Goal: Information Seeking & Learning: Learn about a topic

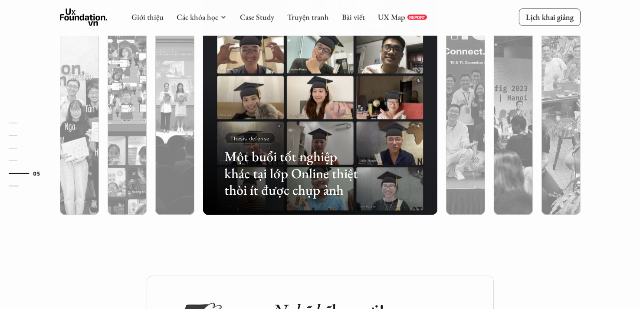
scroll to position [2287, 0]
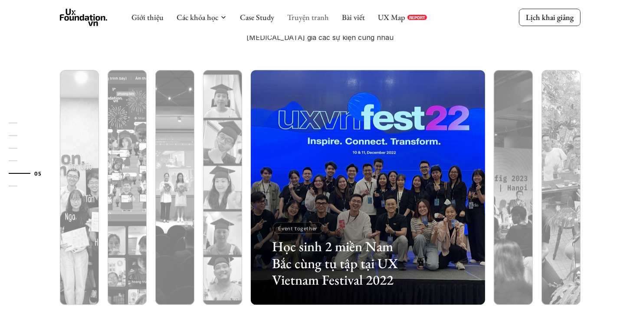
click at [312, 18] on link "Truyện tranh" at bounding box center [308, 17] width 42 height 10
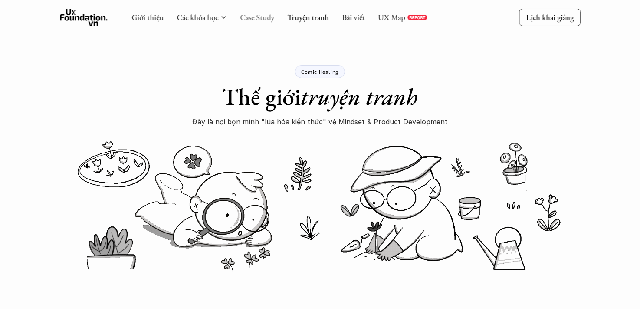
click at [270, 20] on link "Case Study" at bounding box center [257, 17] width 34 height 10
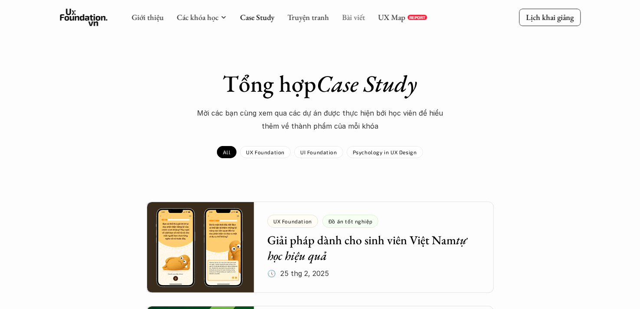
click at [348, 19] on link "Bài viết" at bounding box center [353, 17] width 23 height 10
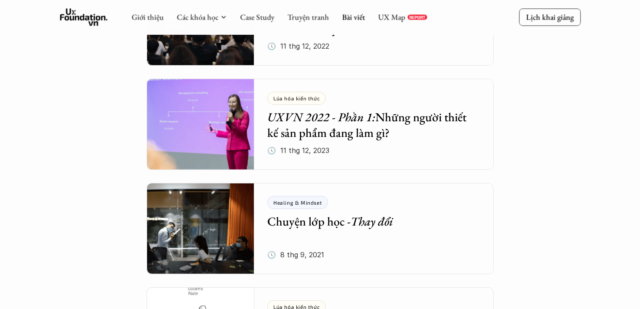
scroll to position [3825, 0]
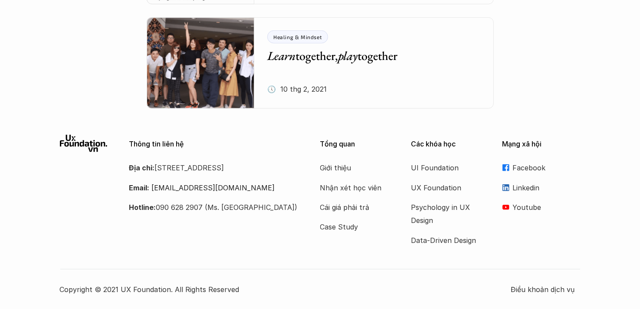
click at [306, 55] on h5 "Learn together, play together" at bounding box center [367, 56] width 200 height 16
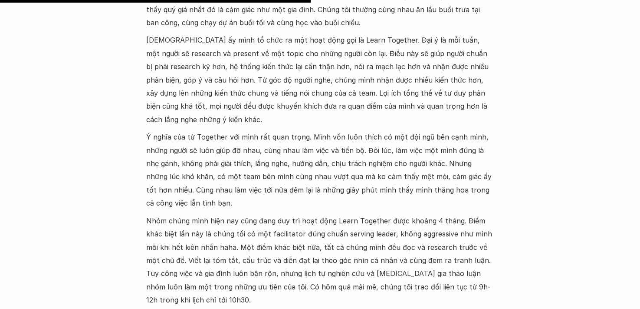
scroll to position [434, 0]
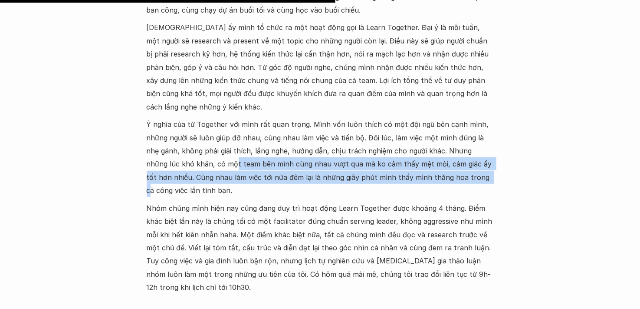
drag, startPoint x: 202, startPoint y: 151, endPoint x: 437, endPoint y: 159, distance: 235.3
click at [437, 159] on p "Ý nghĩa của từ Together với mình rất quan trọng. Mình vốn luôn thích có một đội…" at bounding box center [320, 157] width 347 height 79
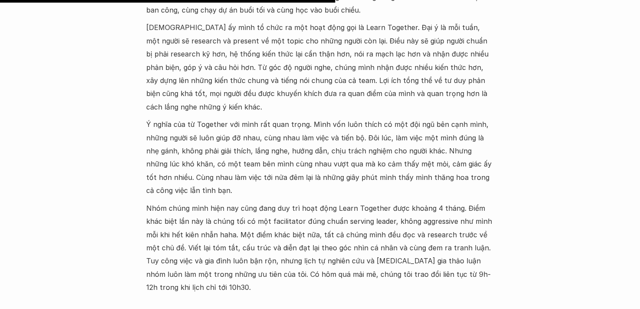
click at [321, 201] on p "Nhóm chúng mình hiện nay cũng đang duy trì hoạt động Learn Together được khoảng…" at bounding box center [320, 247] width 347 height 92
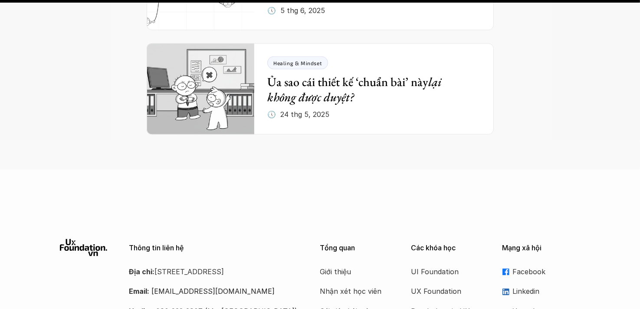
scroll to position [1519, 0]
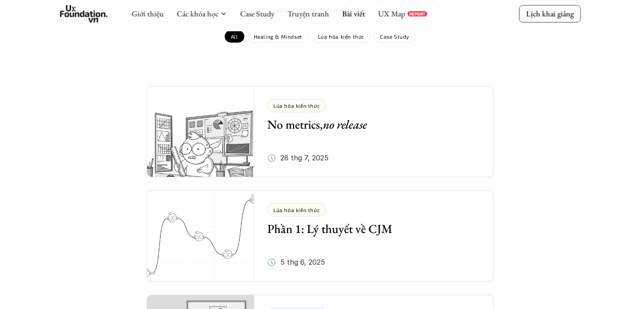
scroll to position [304, 0]
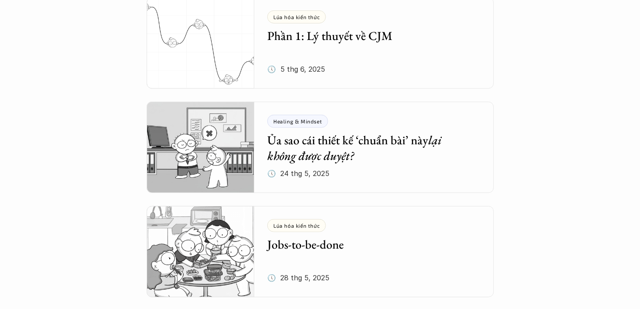
click at [329, 152] on em "lại không được duyệt?" at bounding box center [355, 147] width 177 height 31
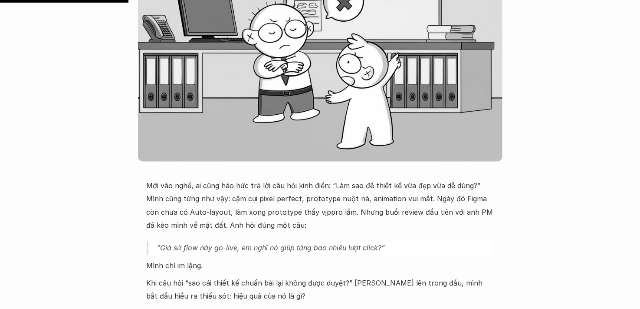
drag, startPoint x: 246, startPoint y: 126, endPoint x: 250, endPoint y: 120, distance: 7.0
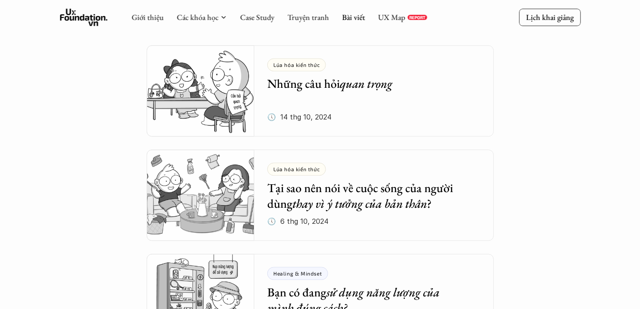
scroll to position [2121, 0]
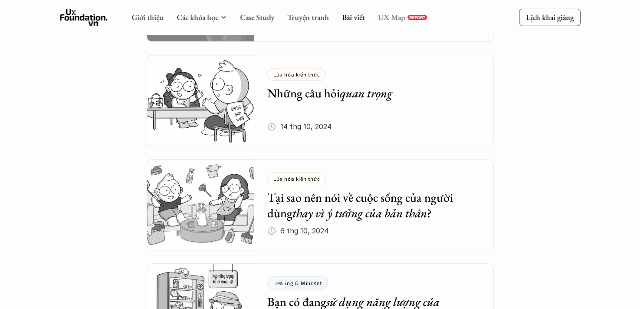
click at [402, 16] on link "UX Map" at bounding box center [391, 17] width 27 height 10
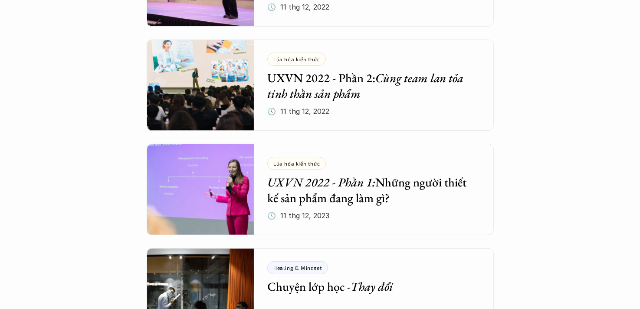
scroll to position [3379, 0]
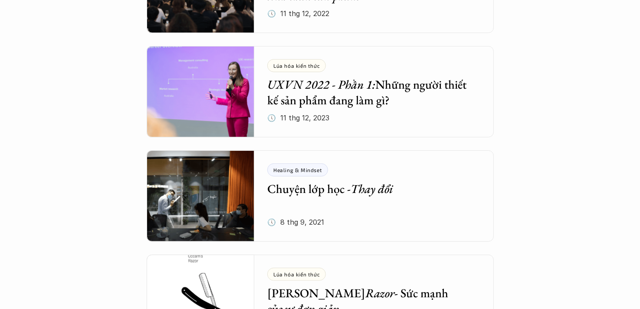
click at [348, 114] on div "Lúa hóa kiến thức UXVN 2022 - Phần 1: Những người thiết kế sản phẩm đang làm gì…" at bounding box center [380, 91] width 227 height 91
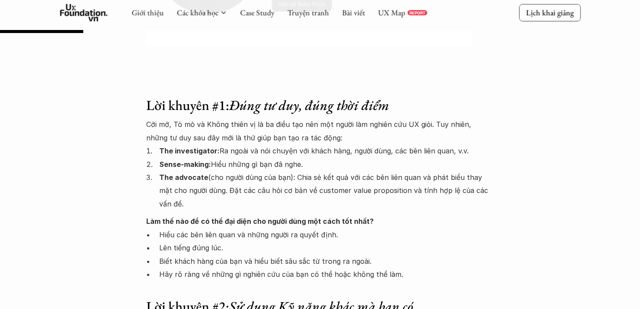
scroll to position [738, 0]
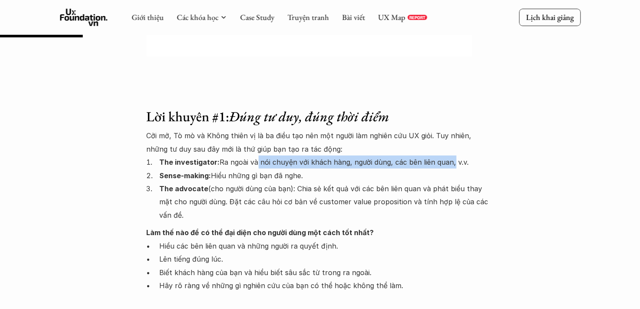
drag, startPoint x: 253, startPoint y: 159, endPoint x: 449, endPoint y: 164, distance: 196.2
click at [449, 164] on p "The investigator: Ra ngoài và nói chuyện với khách hàng, người dùng, các bên li…" at bounding box center [327, 161] width 334 height 13
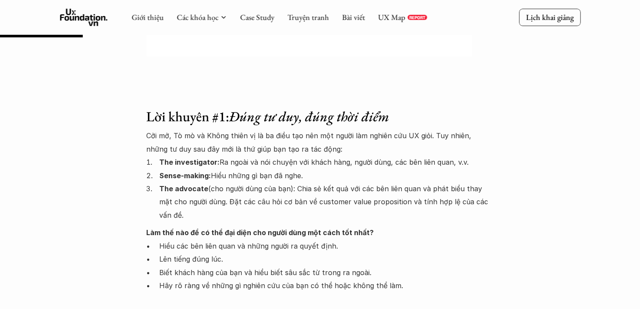
drag, startPoint x: 234, startPoint y: 177, endPoint x: 346, endPoint y: 174, distance: 112.0
click at [346, 174] on p "Sense-making: Hiểu những gì bạn đã nghe." at bounding box center [327, 175] width 334 height 13
click at [310, 229] on strong "Làm thế nào để có thể đại diện cho người dùng một cách tốt nhất?" at bounding box center [260, 232] width 227 height 9
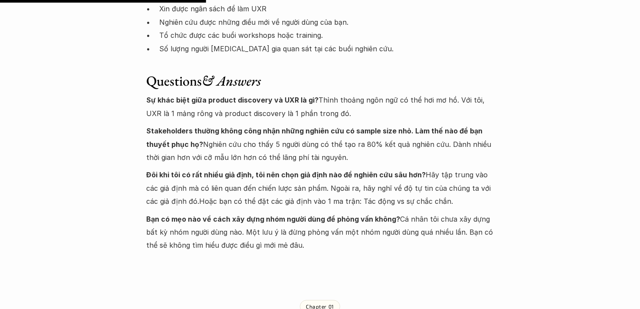
scroll to position [1909, 0]
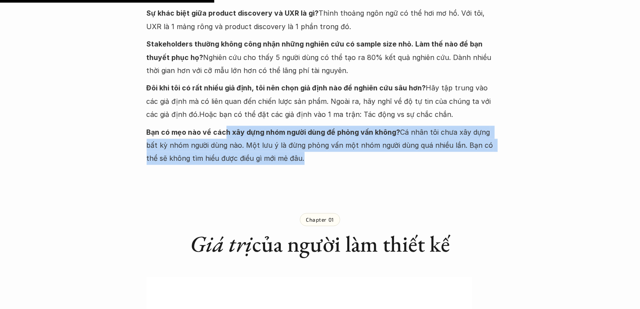
drag, startPoint x: 230, startPoint y: 129, endPoint x: 501, endPoint y: 156, distance: 271.6
click at [330, 158] on p "Bạn có mẹo nào về cách xây dựng nhóm người dùng để phỏng vấn không? Cá nhân tôi…" at bounding box center [320, 144] width 347 height 39
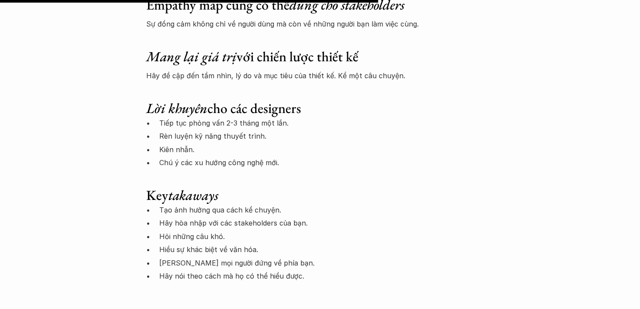
scroll to position [3515, 0]
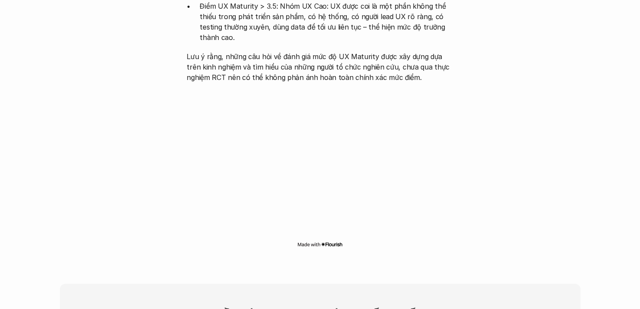
scroll to position [1866, 0]
click at [333, 240] on img at bounding box center [320, 243] width 46 height 7
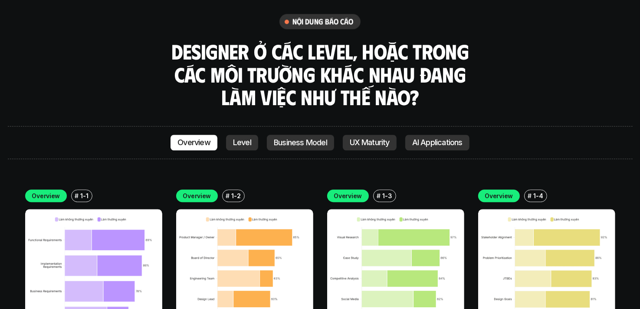
scroll to position [2352, 0]
click at [104, 221] on img at bounding box center [93, 277] width 137 height 137
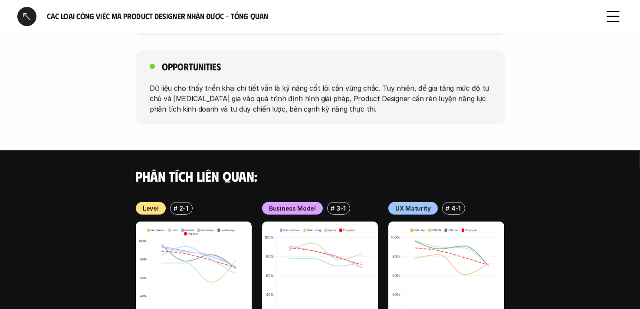
scroll to position [946, 0]
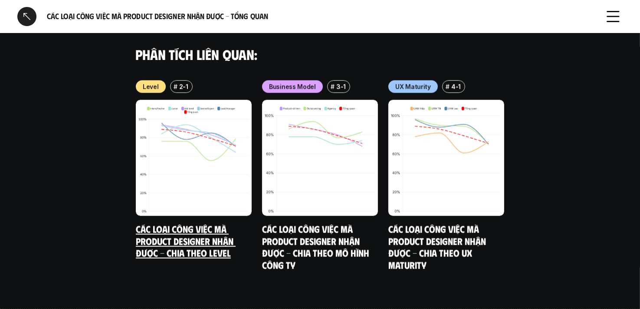
click at [197, 135] on img at bounding box center [194, 158] width 116 height 116
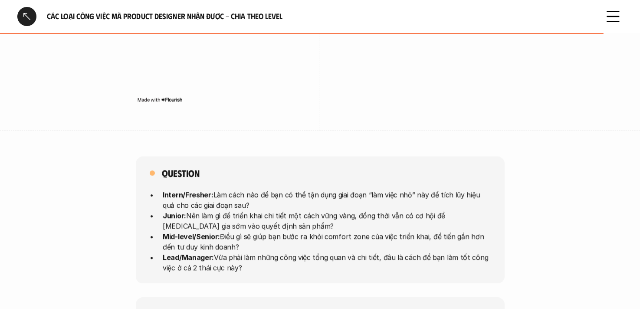
scroll to position [2199, 0]
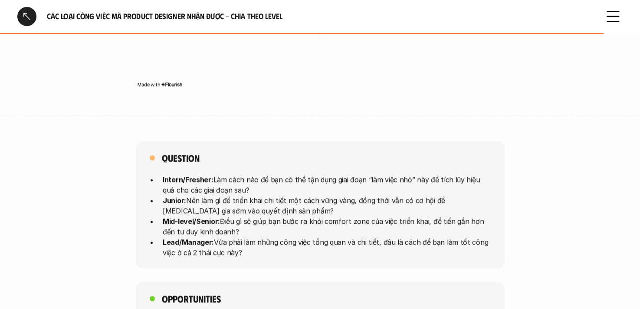
drag, startPoint x: 227, startPoint y: 167, endPoint x: 508, endPoint y: 177, distance: 280.9
click at [508, 177] on div "Question Intern/Fresher: Làm cách nào để bạn có thể tận dụng giai đoạn “làm việ…" at bounding box center [320, 204] width 640 height 127
drag, startPoint x: 559, startPoint y: 222, endPoint x: 347, endPoint y: 199, distance: 213.0
click at [559, 222] on div "Question Intern/Fresher: Làm cách nào để bạn có thể tận dụng giai đoạn “làm việ…" at bounding box center [320, 204] width 640 height 127
drag, startPoint x: 227, startPoint y: 183, endPoint x: 453, endPoint y: 191, distance: 225.8
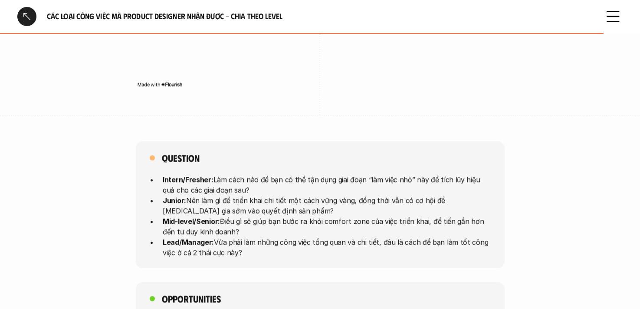
click at [453, 195] on p "Junior: Nên làm gì để triển khai chi tiết một cách vững vàng, đồng thời vẫn có …" at bounding box center [327, 205] width 328 height 21
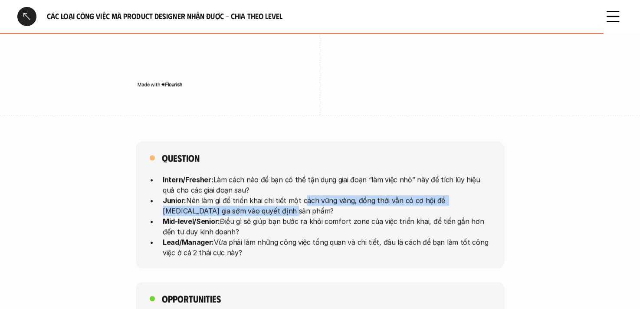
drag, startPoint x: 326, startPoint y: 187, endPoint x: 416, endPoint y: 197, distance: 90.8
click at [416, 197] on p "Junior: Nên làm gì để triển khai chi tiết một cách vững vàng, đồng thời vẫn có …" at bounding box center [327, 205] width 328 height 21
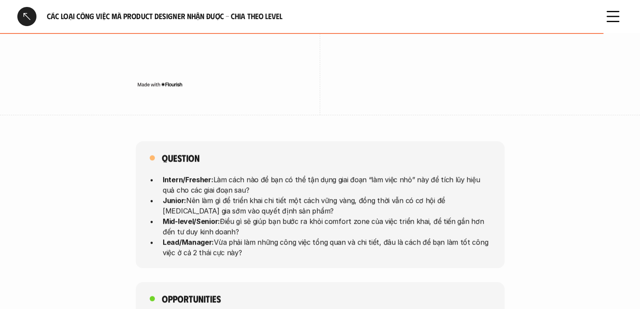
click at [383, 239] on p "Lead/Manager: Vừa phải làm những công việc tổng quan và chi tiết, đâu là cách đ…" at bounding box center [327, 246] width 328 height 21
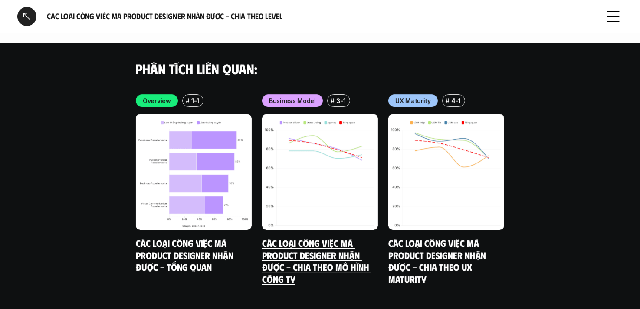
scroll to position [2571, 0]
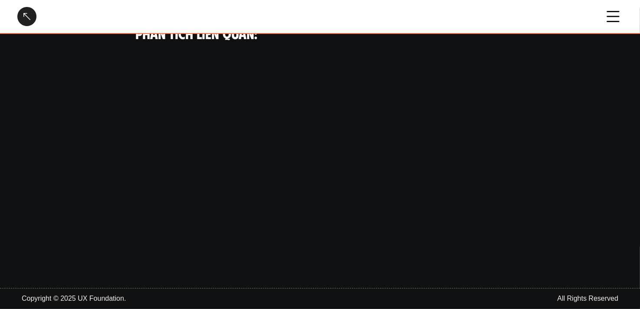
scroll to position [946, 0]
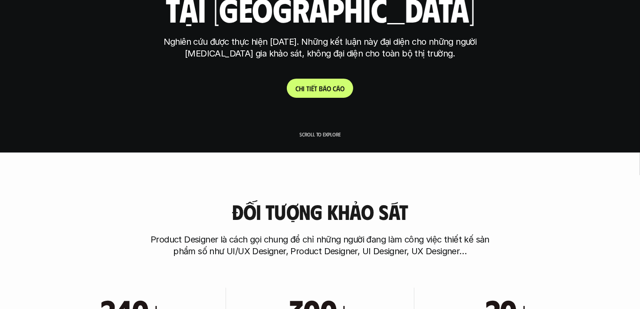
scroll to position [187, 0]
